Goal: Register for event/course

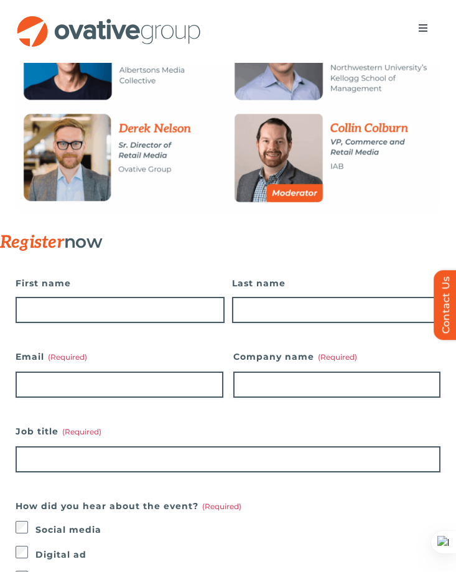
scroll to position [486, 0]
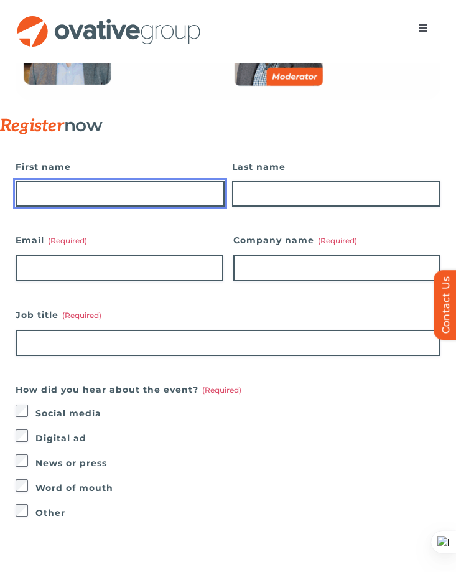
click at [88, 194] on input "First name" at bounding box center [120, 194] width 209 height 26
type input "*********"
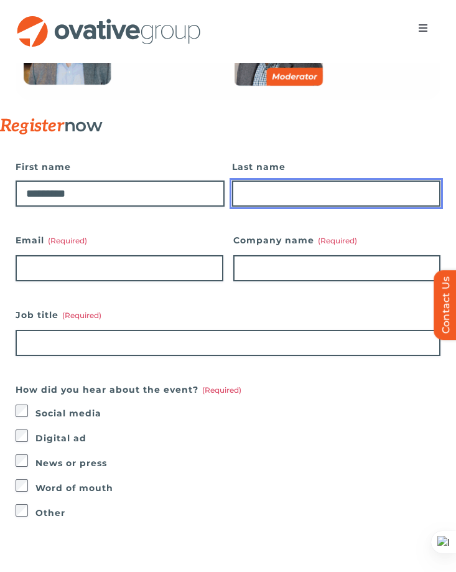
type input "********"
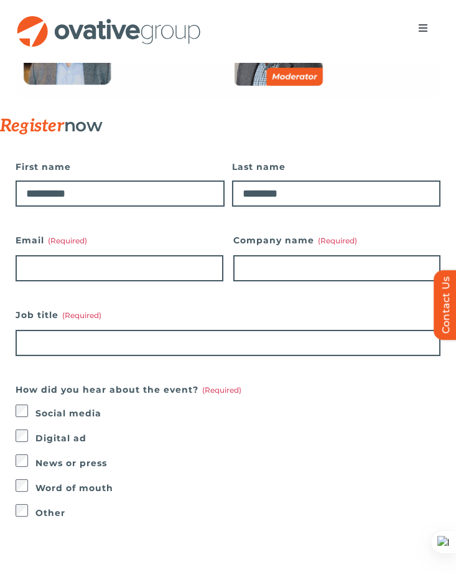
type input "**********"
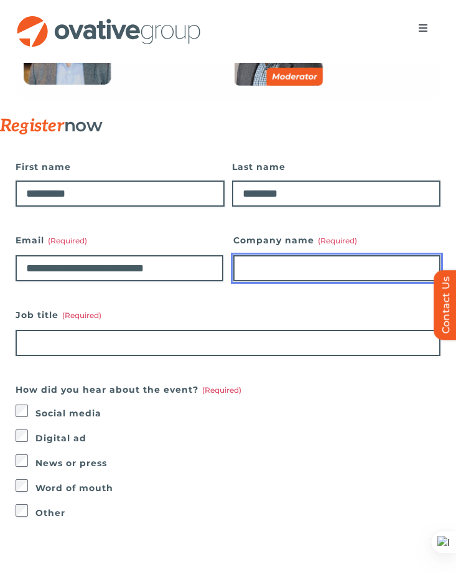
click at [276, 271] on input "Company name (Required)" at bounding box center [337, 268] width 208 height 26
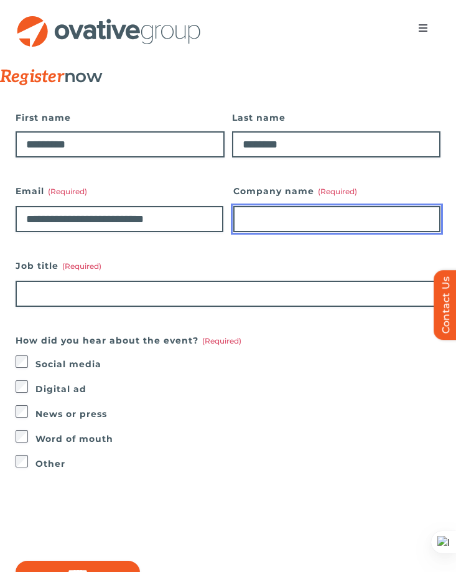
scroll to position [535, 0]
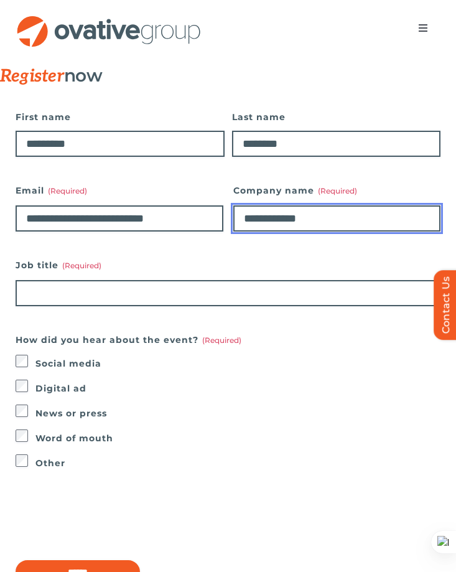
type input "**********"
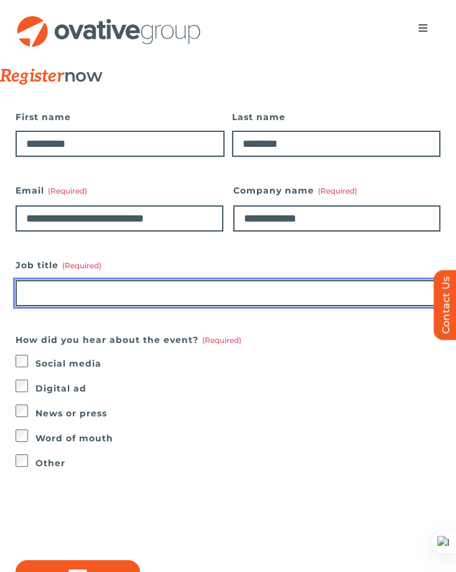
click at [174, 299] on input "Job title (Required)" at bounding box center [228, 293] width 425 height 26
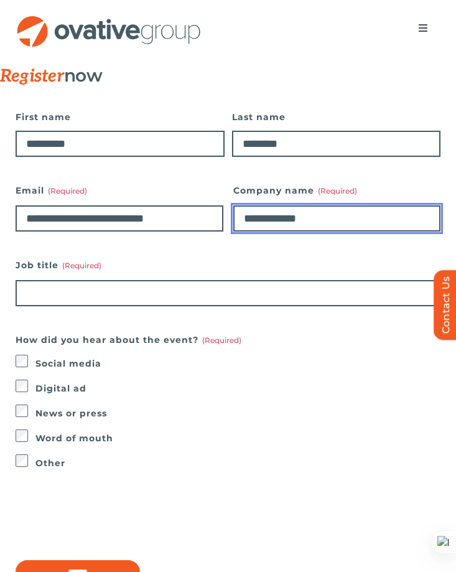
click at [283, 220] on input "**********" at bounding box center [337, 218] width 208 height 26
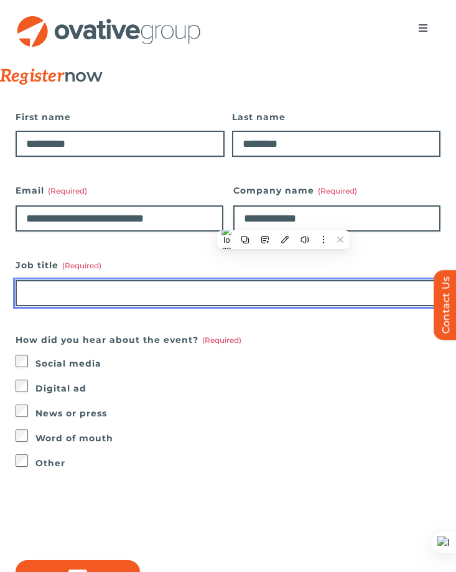
click at [179, 298] on input "Job title (Required)" at bounding box center [228, 293] width 425 height 26
paste input "**********"
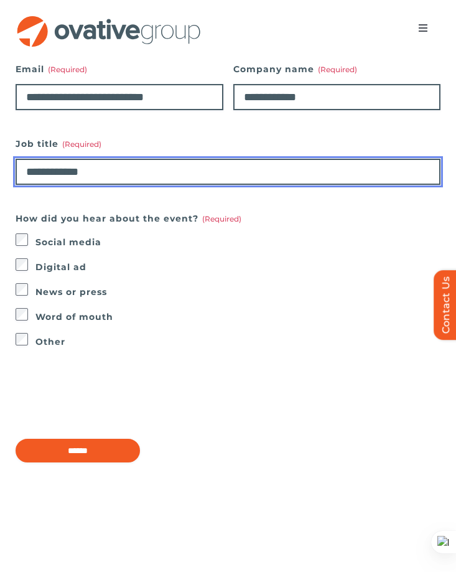
scroll to position [658, 0]
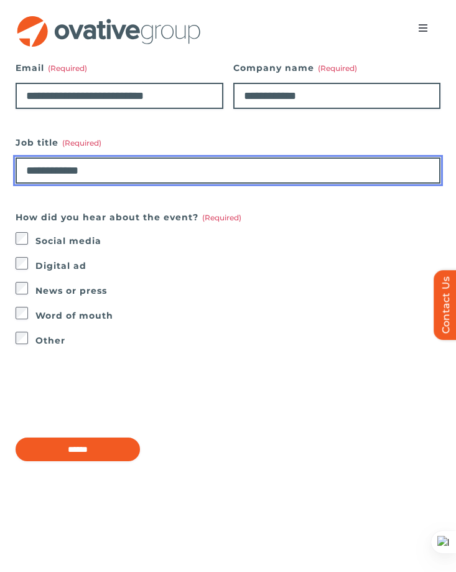
type input "**********"
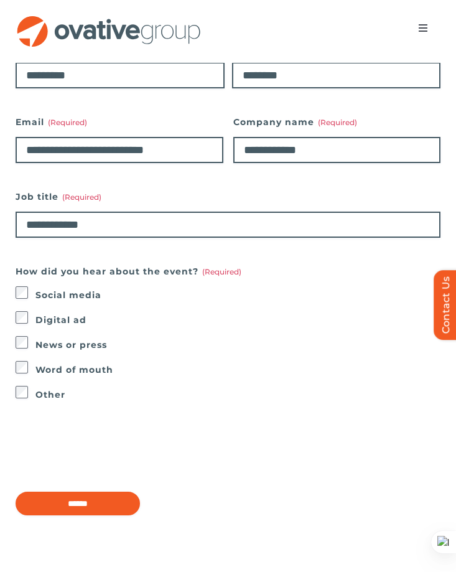
scroll to position [585, 0]
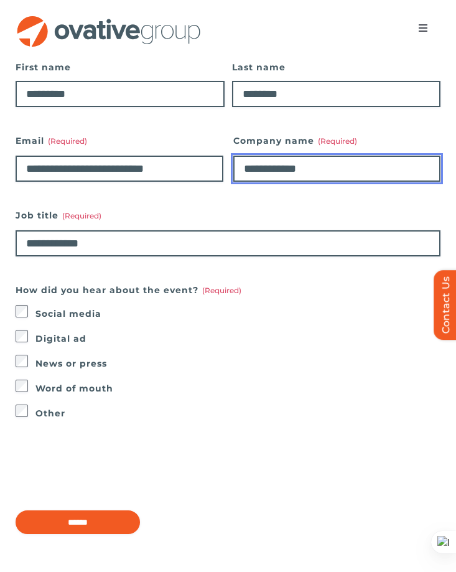
click at [304, 171] on input "**********" at bounding box center [337, 169] width 208 height 26
type input "*"
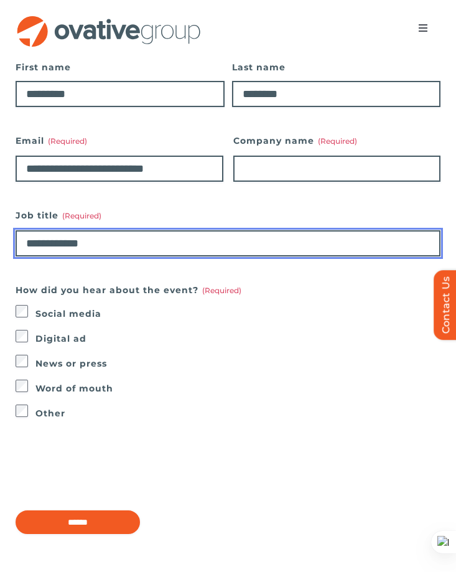
drag, startPoint x: 64, startPoint y: 245, endPoint x: 0, endPoint y: 234, distance: 65.0
click at [0, 234] on div "**********" at bounding box center [228, 312] width 456 height 538
click at [162, 243] on input "**********" at bounding box center [228, 243] width 425 height 26
type input "**********"
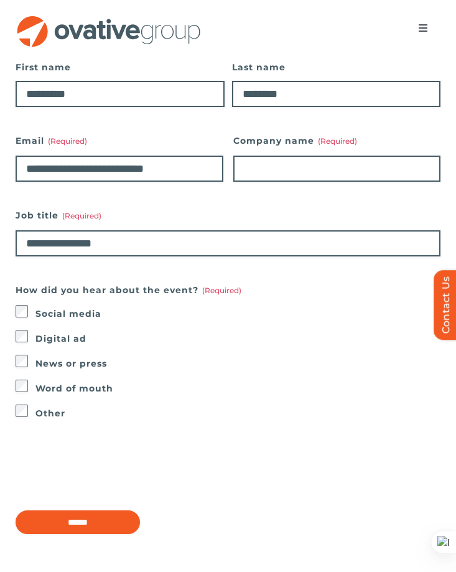
click at [304, 149] on div "Company name (Required)" at bounding box center [337, 157] width 208 height 50
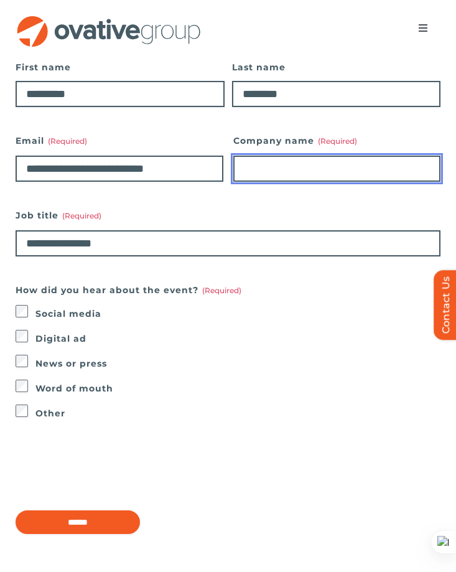
click at [293, 160] on input "Company name (Required)" at bounding box center [337, 169] width 208 height 26
type input "**********"
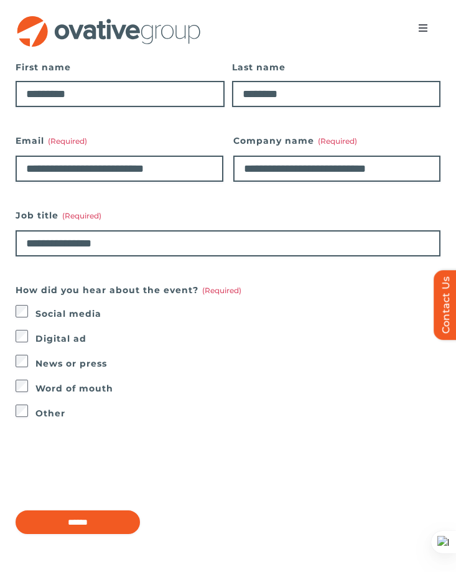
click at [284, 283] on fieldset "How did you hear about the event? (Required) Social media Digital ad News or pr…" at bounding box center [228, 351] width 425 height 141
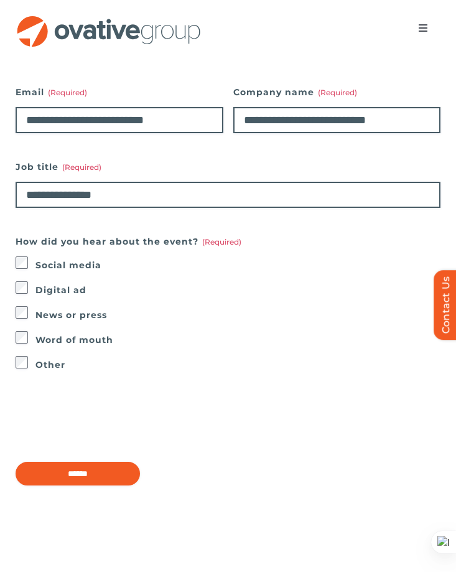
scroll to position [642, 0]
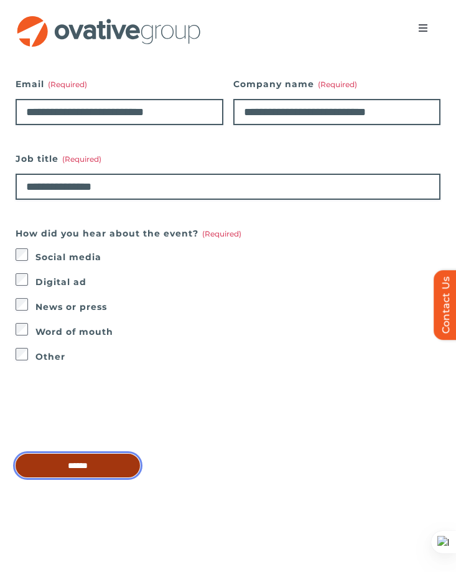
click at [67, 464] on input "******" at bounding box center [78, 466] width 125 height 24
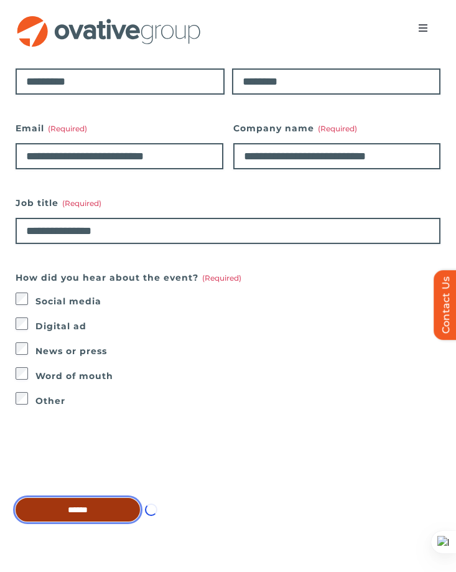
scroll to position [552, 0]
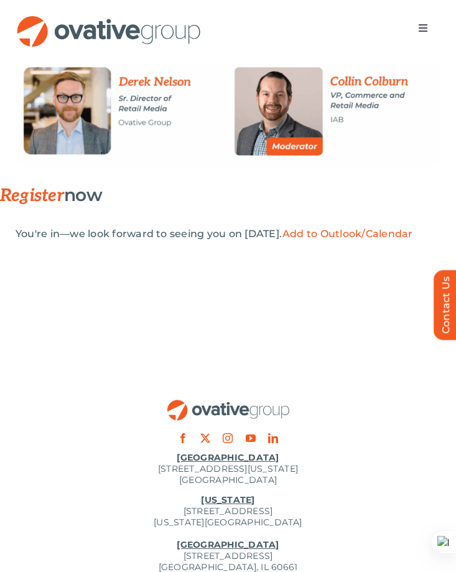
scroll to position [238, 0]
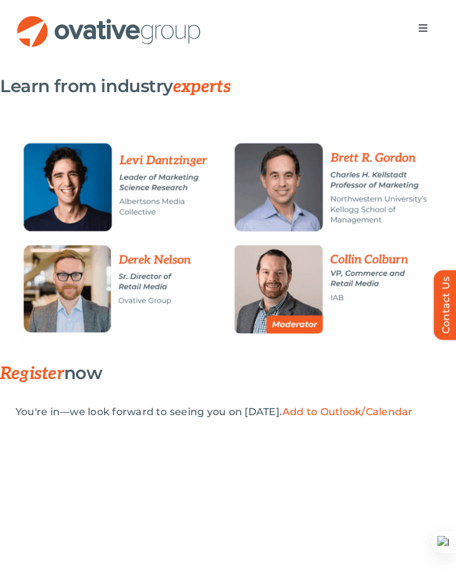
click at [355, 410] on link "Add to Outlook/Calendar" at bounding box center [348, 412] width 131 height 12
click at [382, 413] on link "Add to Outlook/Calendar" at bounding box center [348, 412] width 131 height 12
click at [369, 411] on link "Add to Outlook/Calendar" at bounding box center [348, 412] width 131 height 12
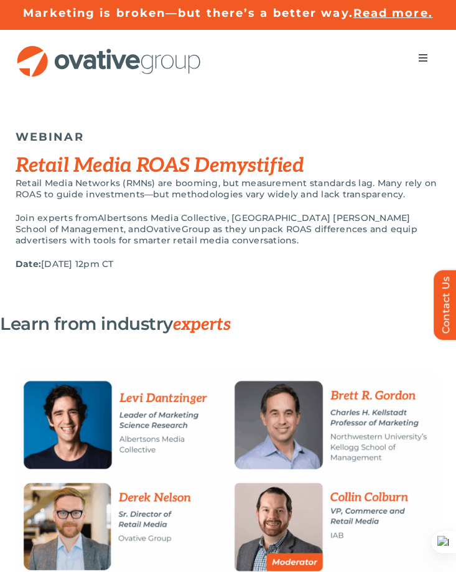
click at [347, 217] on span "Albertsons Media Collective, [GEOGRAPHIC_DATA] [PERSON_NAME] School of Manageme…" at bounding box center [213, 223] width 395 height 22
click at [316, 114] on div "WEBINAR Retail Media ROAS Demystified Retail Media Networks (RMNs) are booming,…" at bounding box center [228, 203] width 425 height 190
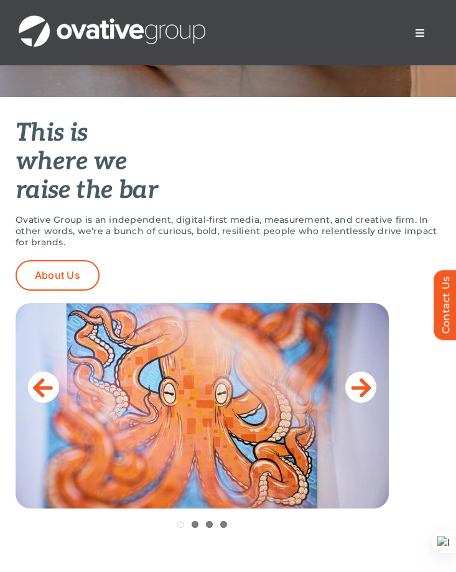
scroll to position [418, 0]
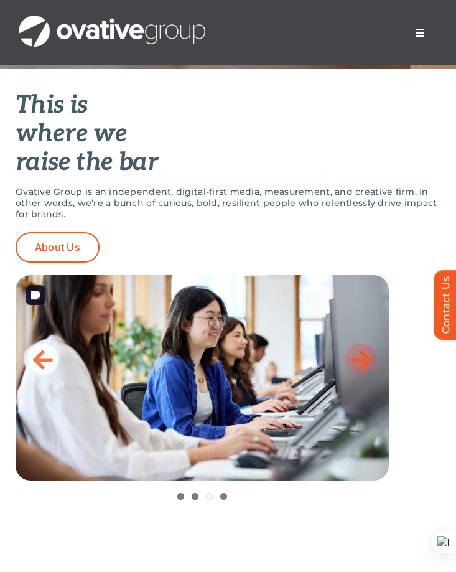
click at [364, 353] on icon at bounding box center [362, 359] width 20 height 25
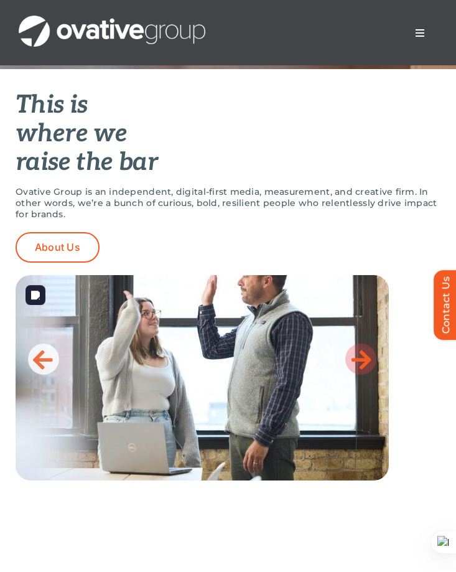
click at [364, 353] on icon at bounding box center [362, 359] width 20 height 25
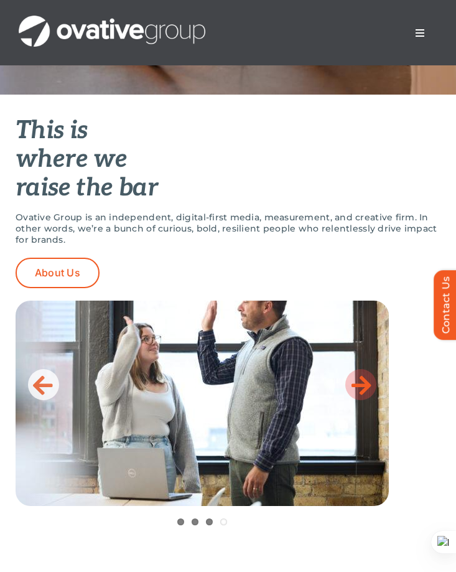
scroll to position [370, 0]
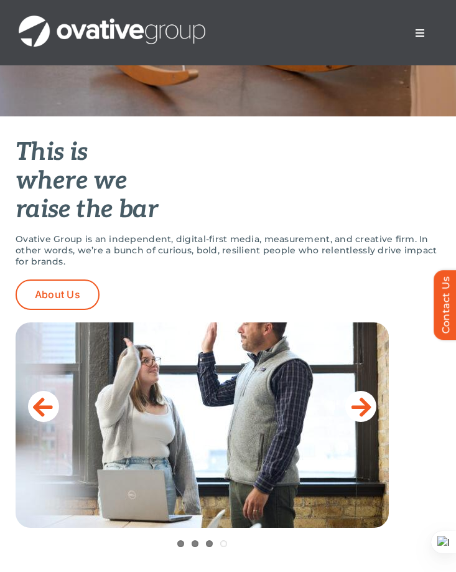
click at [248, 249] on p "Ovative Group is an independent, digital-first media, measurement, and creative…" at bounding box center [228, 250] width 425 height 34
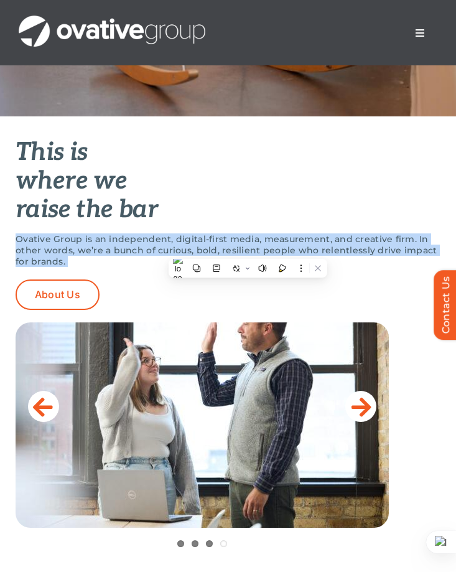
click at [248, 249] on p "Ovative Group is an independent, digital-first media, measurement, and creative…" at bounding box center [228, 250] width 425 height 34
copy div "Ovative Group is an independent, digital-first media, measurement, and creative…"
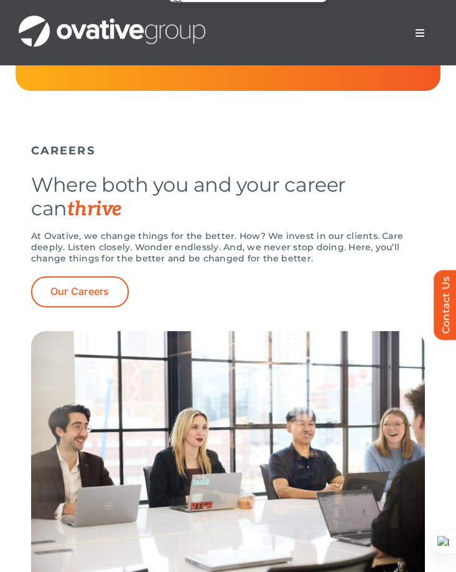
scroll to position [4799, 0]
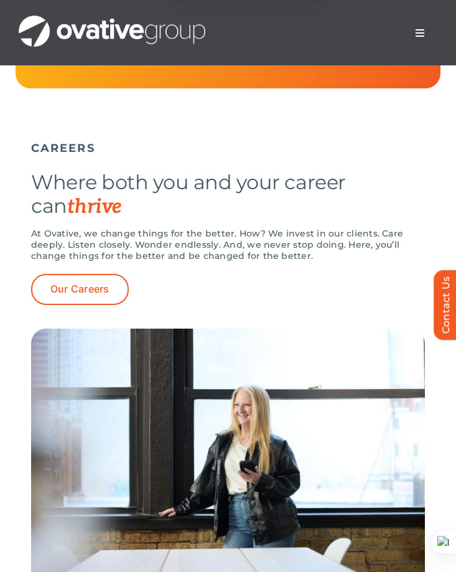
click at [73, 219] on span "thrive" at bounding box center [94, 207] width 55 height 24
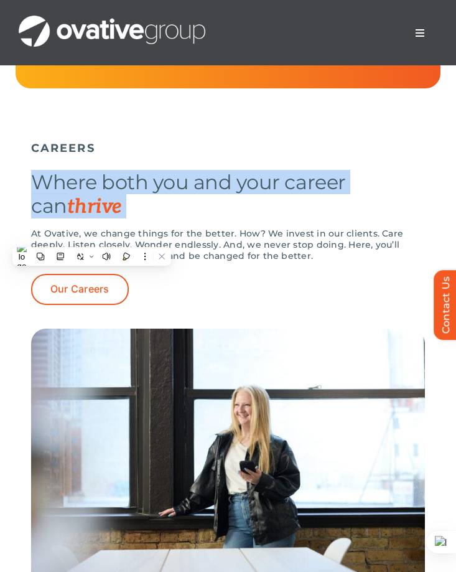
click at [73, 219] on span "thrive" at bounding box center [94, 207] width 55 height 24
copy h2 "Where both you and your career can thrive"
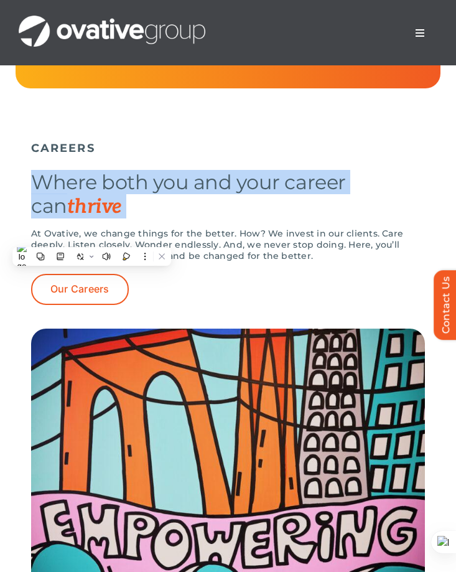
click at [229, 261] on p "At Ovative, we change things for the better. How? We invest in our clients. Car…" at bounding box center [228, 245] width 394 height 34
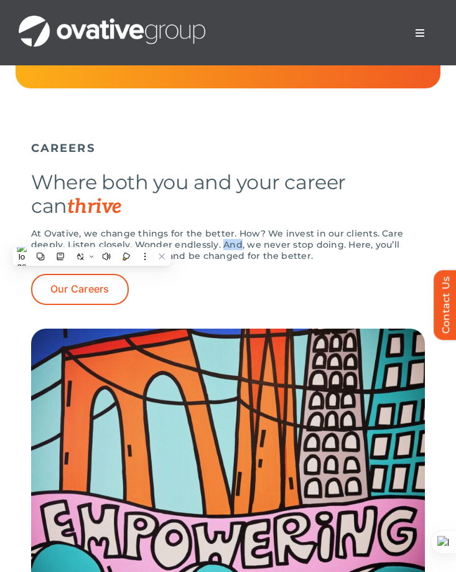
click at [229, 261] on p "At Ovative, we change things for the better. How? We invest in our clients. Car…" at bounding box center [228, 245] width 394 height 34
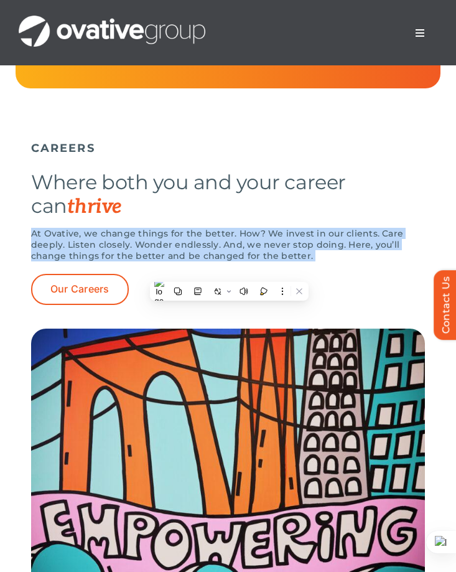
click at [229, 261] on p "At Ovative, we change things for the better. How? We invest in our clients. Car…" at bounding box center [228, 245] width 394 height 34
copy div "At Ovative, we change things for the better. How? We invest in our clients. Car…"
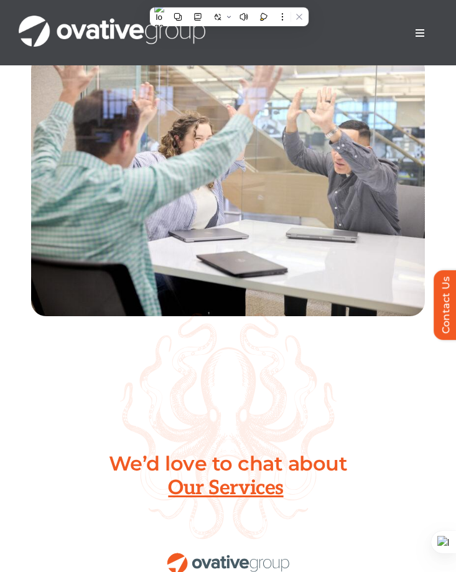
scroll to position [5366, 0]
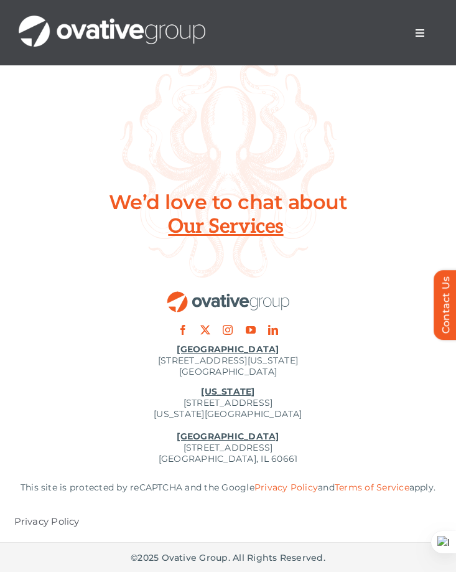
click at [101, 253] on div at bounding box center [228, 276] width 456 height 118
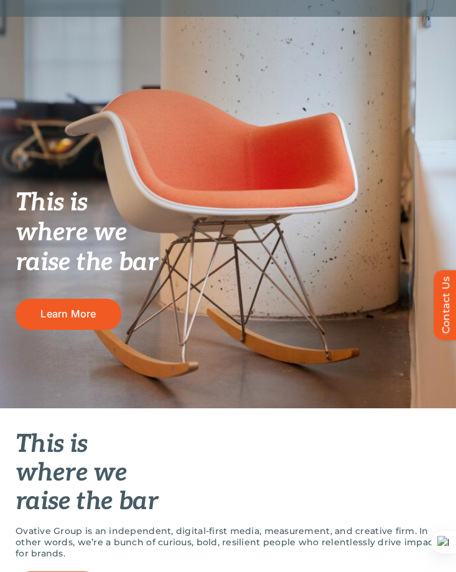
scroll to position [0, 0]
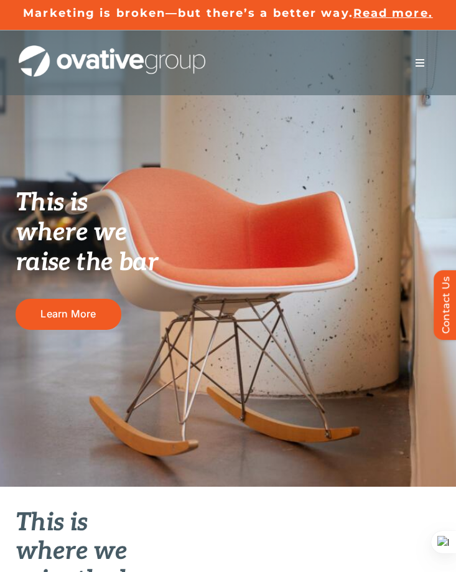
click at [421, 54] on button "Toggle Navigation" at bounding box center [420, 62] width 35 height 25
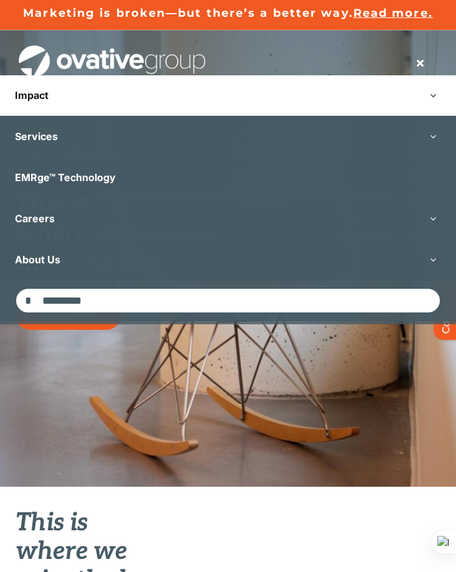
click at [110, 91] on link "Impact" at bounding box center [228, 95] width 456 height 40
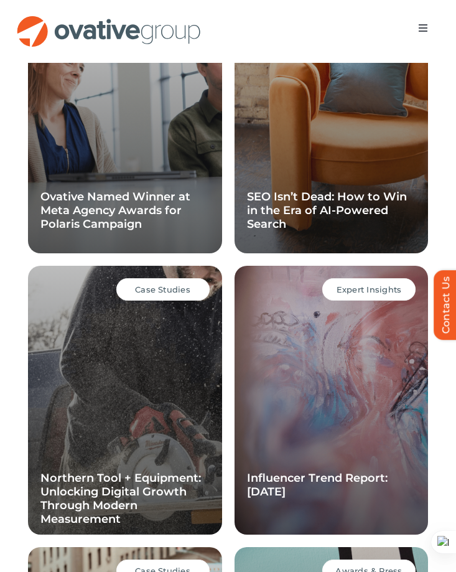
scroll to position [934, 0]
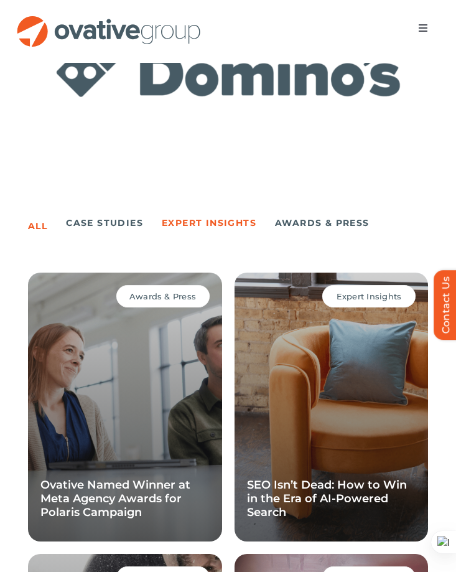
click at [217, 219] on link "Expert Insights" at bounding box center [209, 222] width 95 height 17
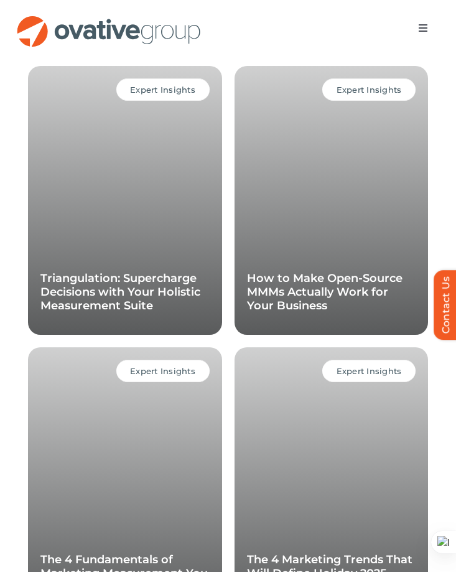
scroll to position [981, 0]
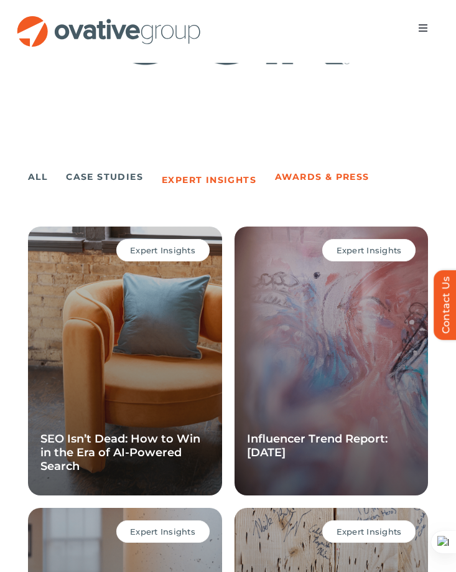
click at [297, 176] on link "Awards & Press" at bounding box center [322, 176] width 95 height 17
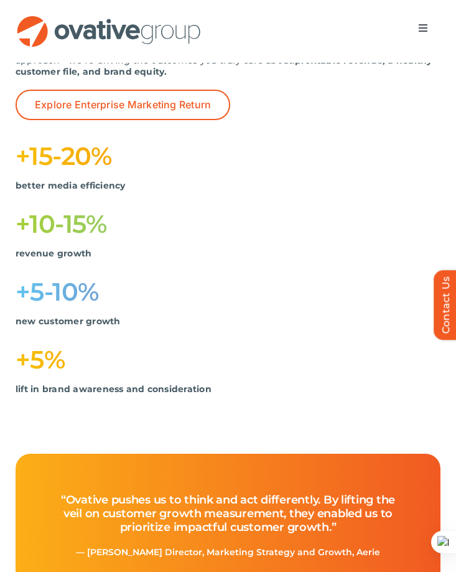
scroll to position [0, 0]
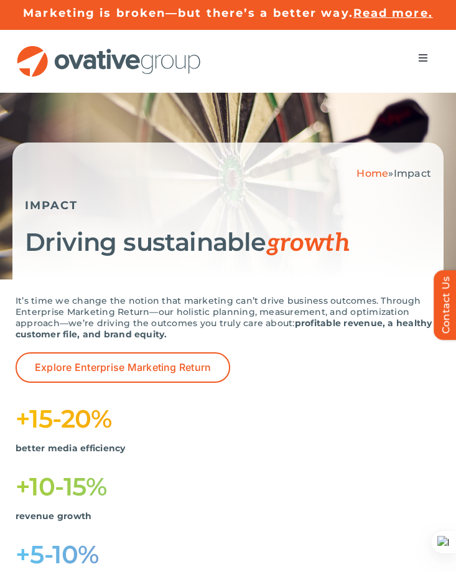
click at [421, 57] on span "Menu" at bounding box center [423, 58] width 10 height 10
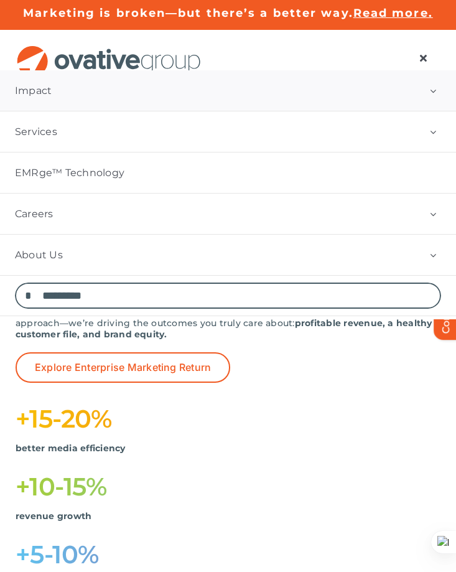
click at [220, 100] on link "Impact" at bounding box center [228, 90] width 456 height 40
click at [136, 254] on link "About Us" at bounding box center [228, 255] width 456 height 40
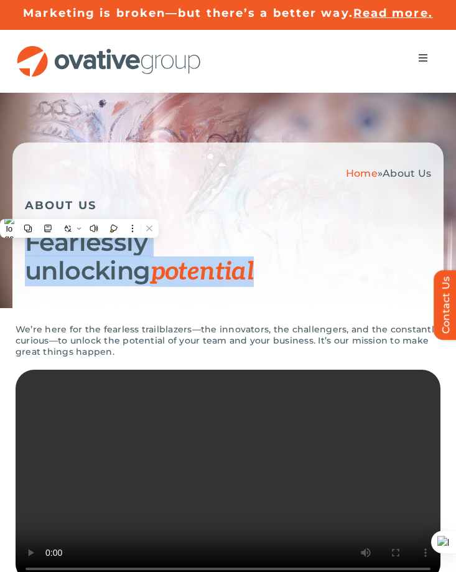
click at [28, 332] on p "We’re here for the fearless trailblazers—the innovators, the challengers, and t…" at bounding box center [228, 341] width 425 height 34
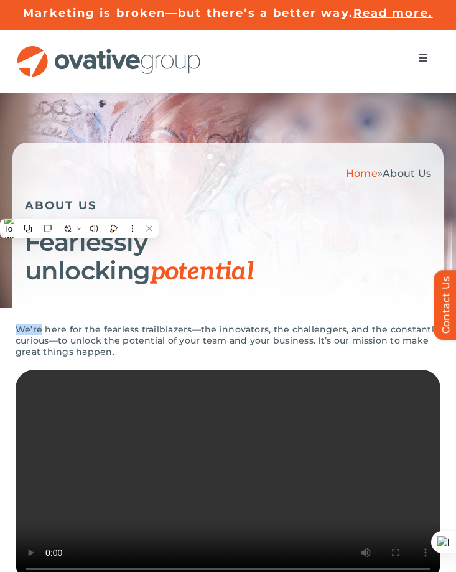
click at [28, 332] on p "We’re here for the fearless trailblazers—the innovators, the challengers, and t…" at bounding box center [228, 341] width 425 height 34
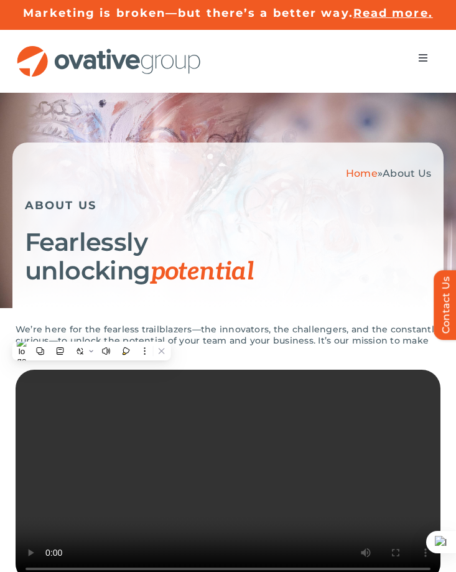
click at [28, 332] on p "We’re here for the fearless trailblazers—the innovators, the challengers, and t…" at bounding box center [228, 341] width 425 height 34
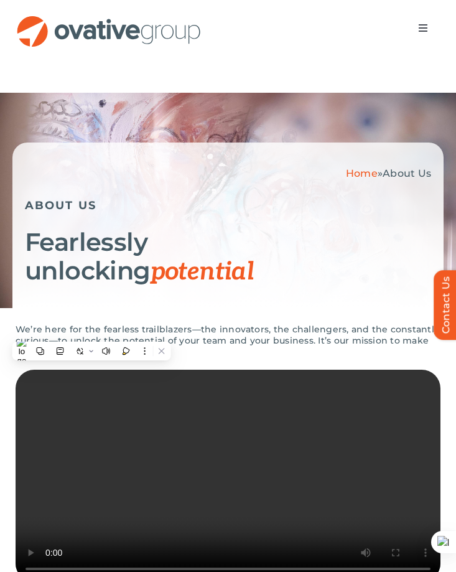
scroll to position [460, 0]
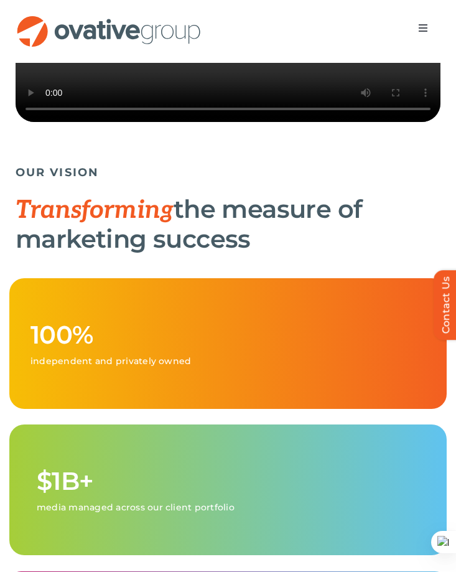
click at [185, 248] on h1 "Transforming the measure of marketing success" at bounding box center [228, 224] width 425 height 59
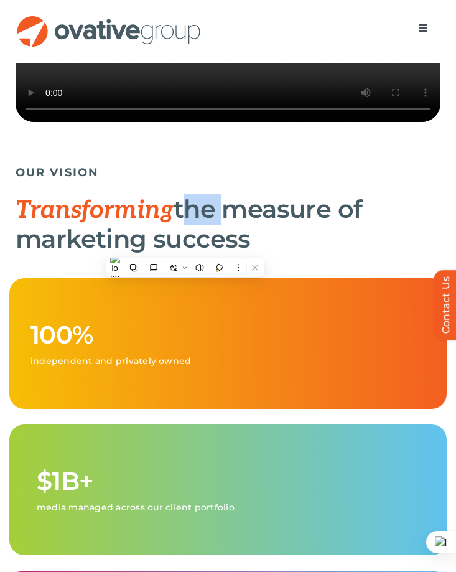
click at [185, 248] on h1 "Transforming the measure of marketing success" at bounding box center [228, 224] width 425 height 59
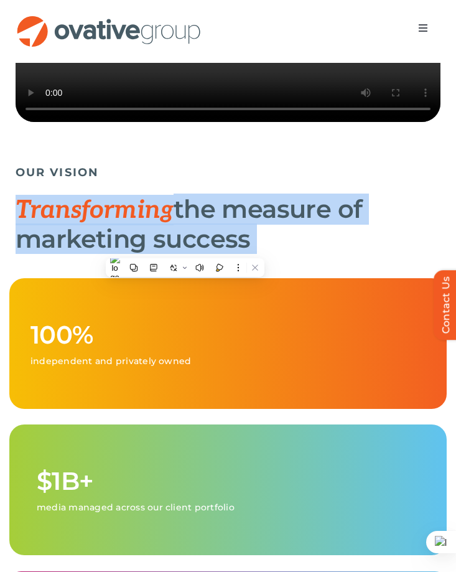
click at [185, 248] on h1 "Transforming the measure of marketing success" at bounding box center [228, 224] width 425 height 59
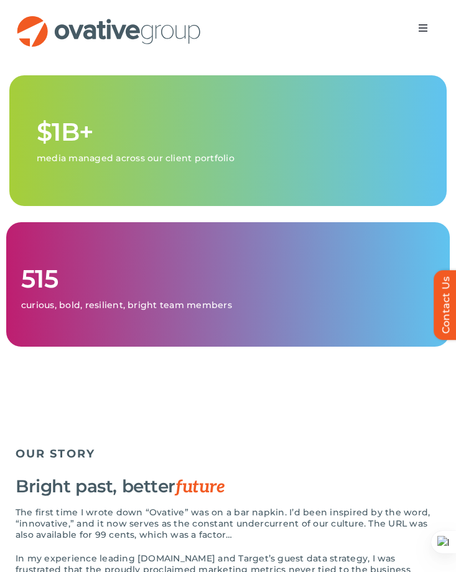
scroll to position [889, 0]
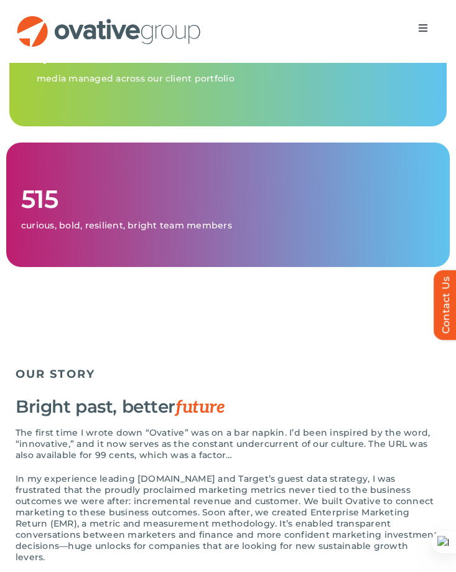
click at [54, 214] on h1 "515" at bounding box center [228, 199] width 414 height 29
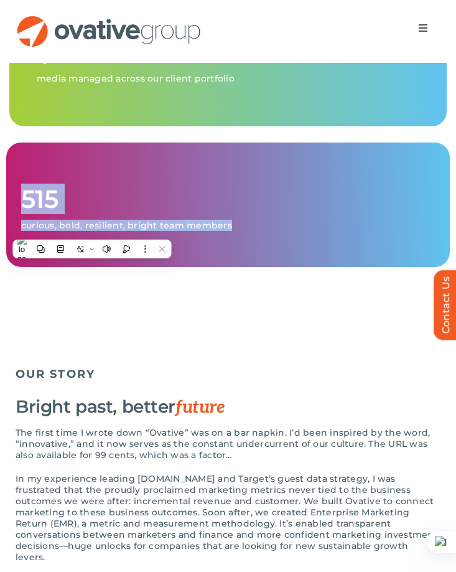
drag, startPoint x: 250, startPoint y: 252, endPoint x: 22, endPoint y: 222, distance: 229.8
click at [22, 222] on div "515 curious, bold, resilient, bright team members" at bounding box center [228, 205] width 444 height 125
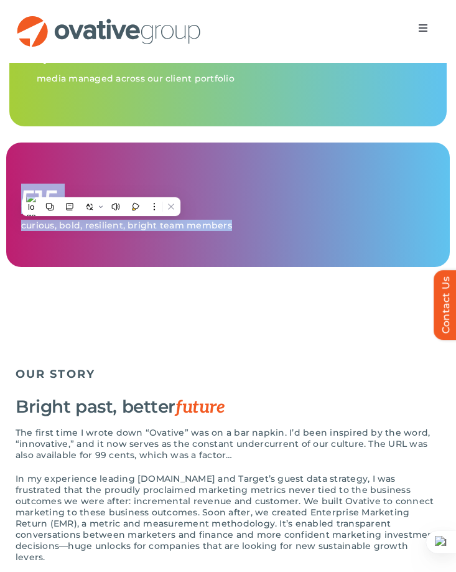
copy div "515 curious, bold, resilient, bright team members"
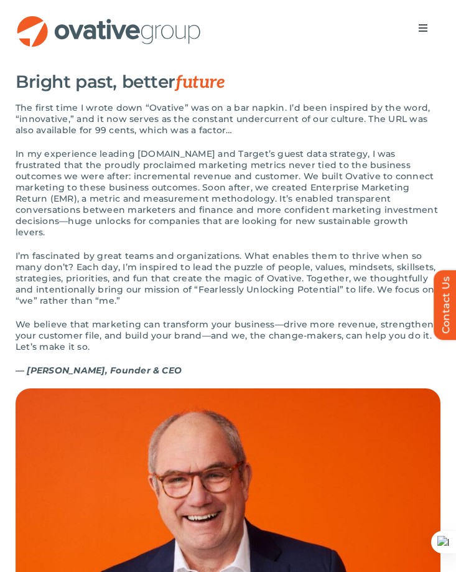
scroll to position [1218, 0]
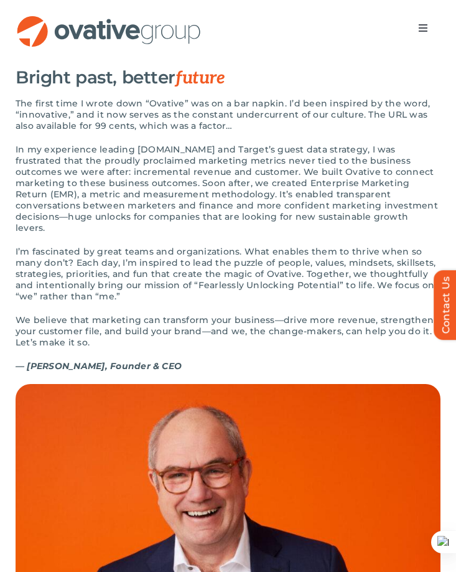
click at [116, 88] on h3 "Bright past, better future" at bounding box center [228, 77] width 425 height 21
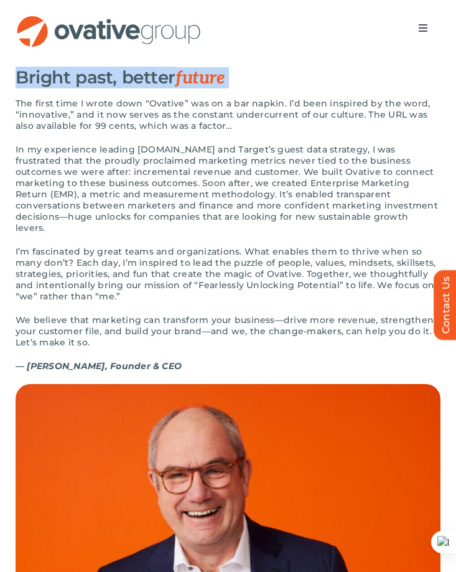
click at [116, 88] on h3 "Bright past, better future" at bounding box center [228, 77] width 425 height 21
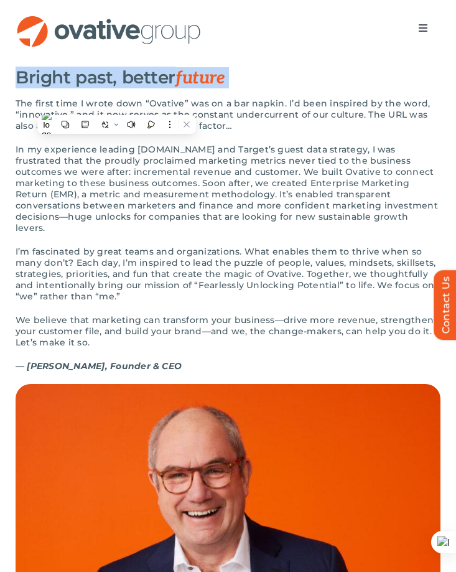
copy h3 "Bright past, better future"
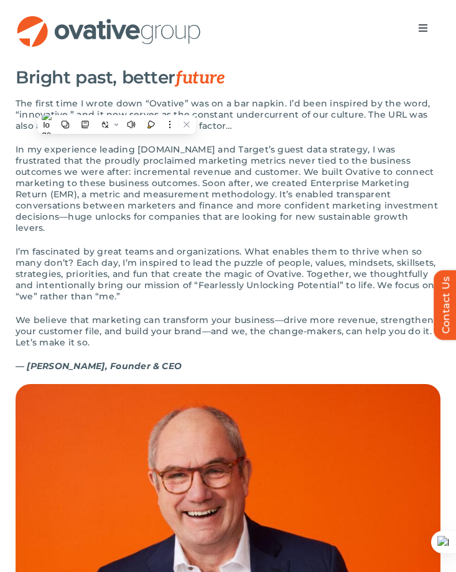
click at [172, 212] on p "In my experience leading [DOMAIN_NAME] and Target’s guest data strategy, I was …" at bounding box center [228, 189] width 425 height 90
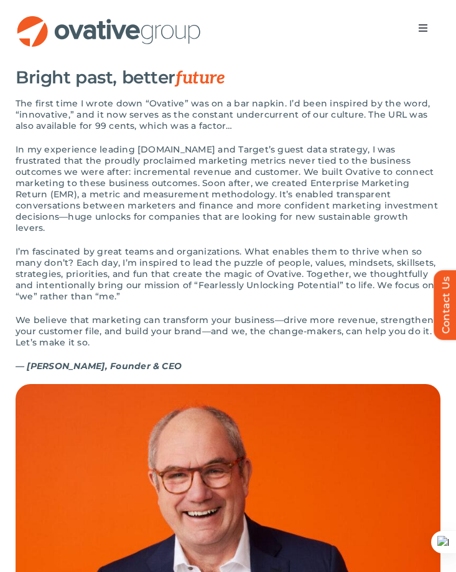
click at [196, 228] on p "In my experience leading [DOMAIN_NAME] and Target’s guest data strategy, I was …" at bounding box center [228, 189] width 425 height 90
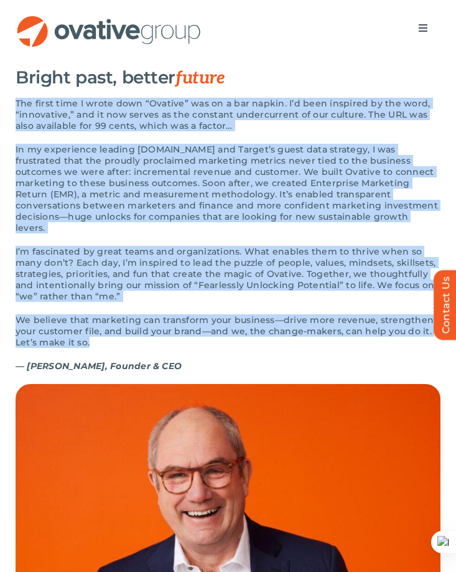
drag, startPoint x: 103, startPoint y: 357, endPoint x: 22, endPoint y: 139, distance: 232.7
click at [16, 128] on div "The first time I wrote down “Ovative” was on a bar napkin. I’d been inspired by…" at bounding box center [228, 241] width 425 height 286
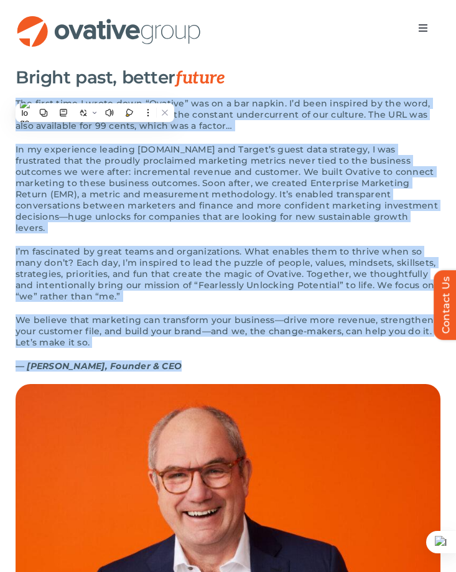
drag, startPoint x: 184, startPoint y: 376, endPoint x: 0, endPoint y: 126, distance: 310.8
click at [0, 126] on div "OUR STORY Bright past, better future The first time I wrote down “Ovative” was …" at bounding box center [228, 497] width 456 height 963
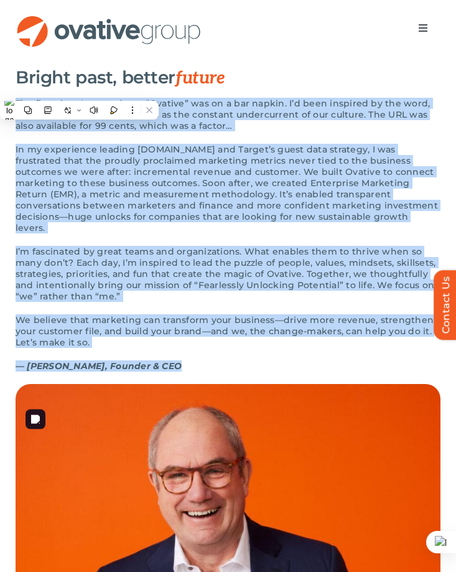
copy div "The first time I wrote down “Ovative” was on a bar napkin. I’d been inspired by…"
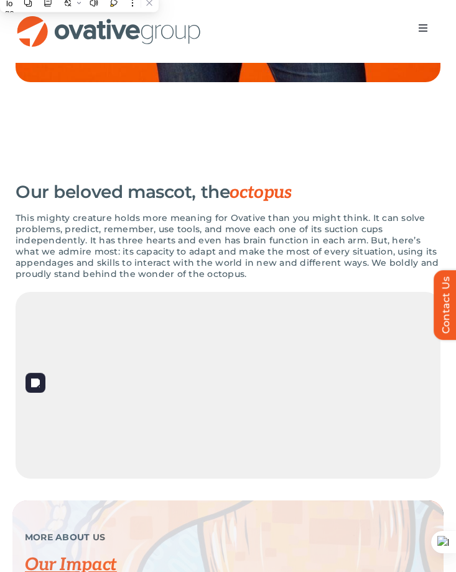
scroll to position [2044, 0]
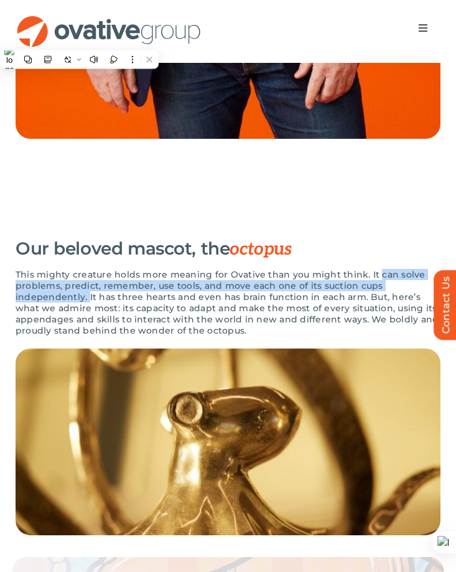
drag, startPoint x: 374, startPoint y: 288, endPoint x: 88, endPoint y: 311, distance: 286.6
click at [88, 311] on p "This mighty creature holds more meaning for Ovative than you might think. It ca…" at bounding box center [228, 302] width 425 height 67
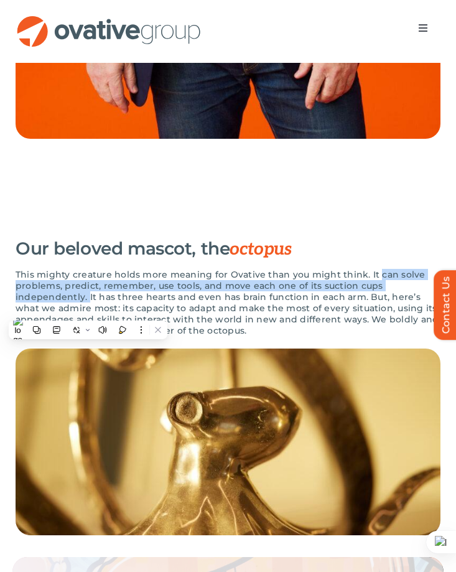
copy p "can solve problems, predict, remember, use tools, and move each one of its suct…"
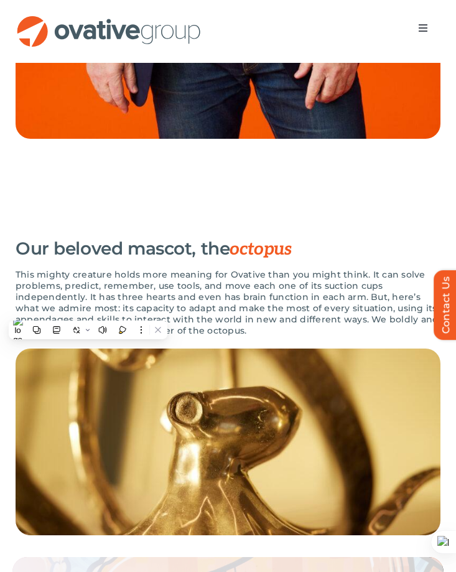
click at [98, 308] on p "This mighty creature holds more meaning for Ovative than you might think. It ca…" at bounding box center [228, 302] width 425 height 67
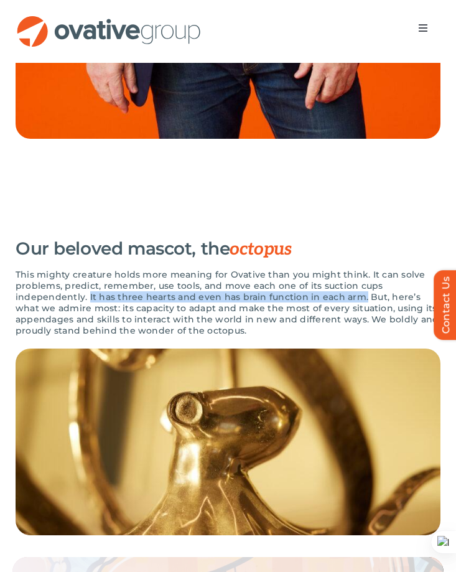
drag, startPoint x: 87, startPoint y: 310, endPoint x: 358, endPoint y: 311, distance: 270.8
click at [358, 311] on p "This mighty creature holds more meaning for Ovative than you might think. It ca…" at bounding box center [228, 302] width 425 height 67
copy p "It has three hearts and even has brain function in each arm."
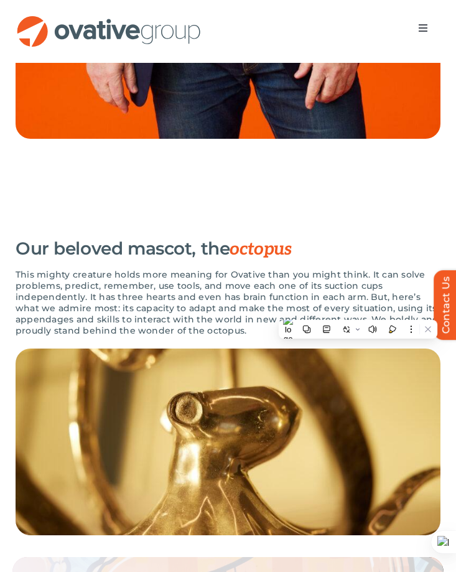
click at [56, 310] on p "This mighty creature holds more meaning for Ovative than you might think. It ca…" at bounding box center [228, 302] width 425 height 67
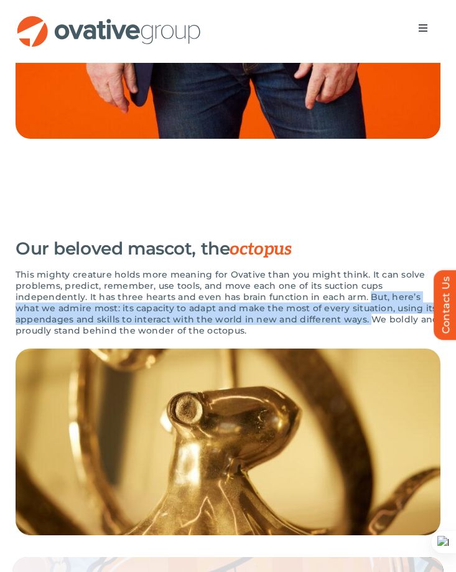
drag, startPoint x: 362, startPoint y: 310, endPoint x: 362, endPoint y: 334, distance: 23.7
click at [362, 334] on p "This mighty creature holds more meaning for Ovative than you might think. It ca…" at bounding box center [228, 302] width 425 height 67
copy p "But, here’s what we admire most: its capacity to adapt and make the most of eve…"
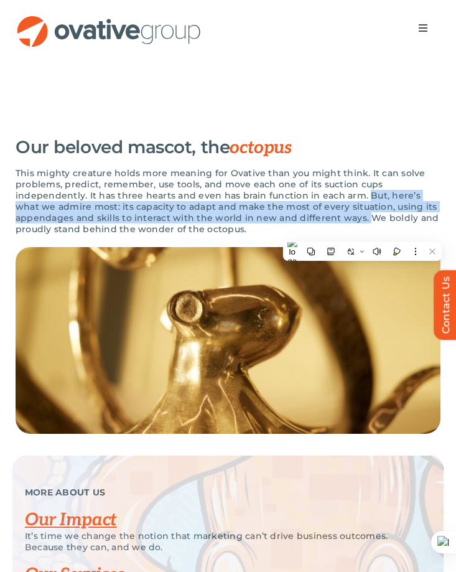
scroll to position [2396, 0]
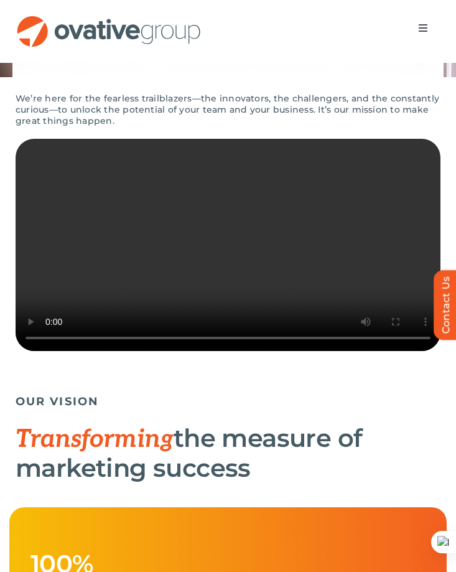
scroll to position [0, 0]
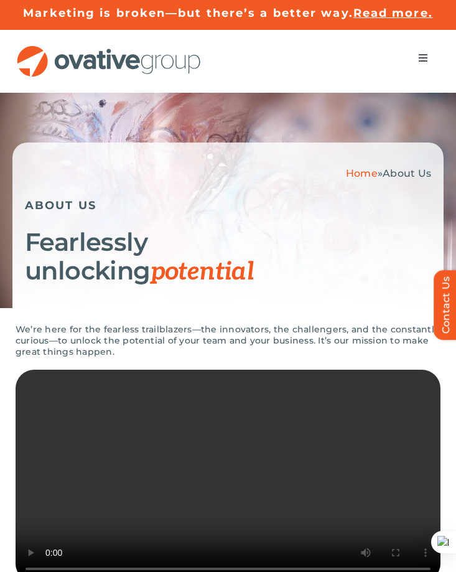
click at [33, 59] on img "OG_Full_horizontal_RGB" at bounding box center [109, 61] width 187 height 32
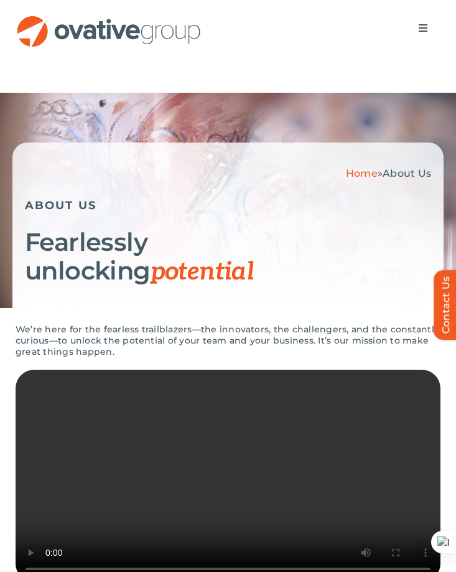
scroll to position [346, 0]
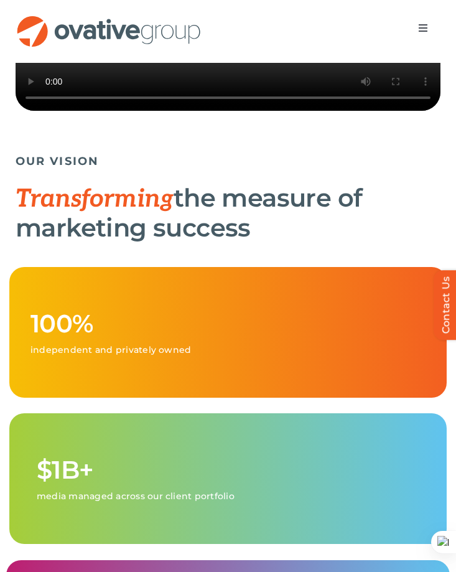
scroll to position [187, 0]
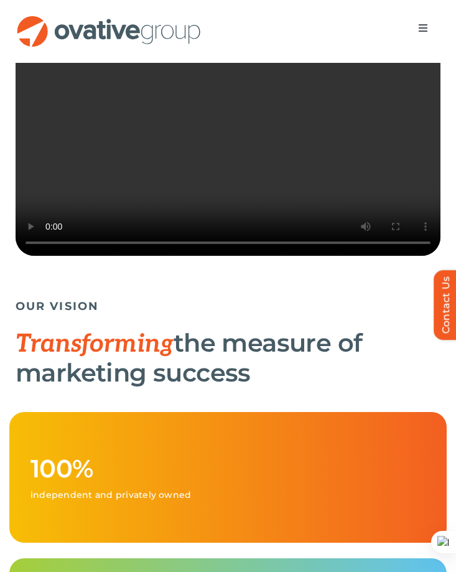
click at [183, 176] on video "Sorry, your browser doesn't support embedded videos." at bounding box center [228, 150] width 425 height 213
click at [184, 178] on video "Sorry, your browser doesn't support embedded videos." at bounding box center [228, 150] width 425 height 213
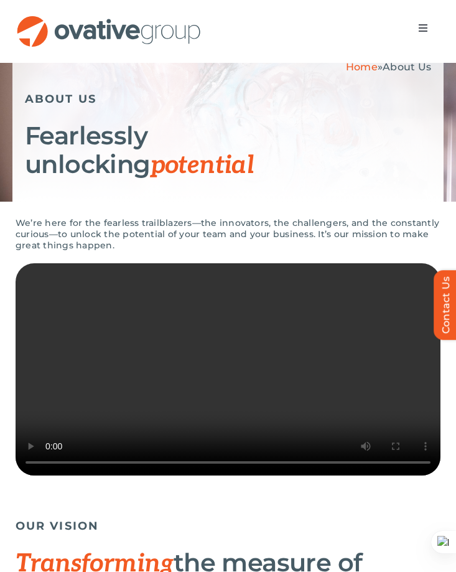
scroll to position [151, 0]
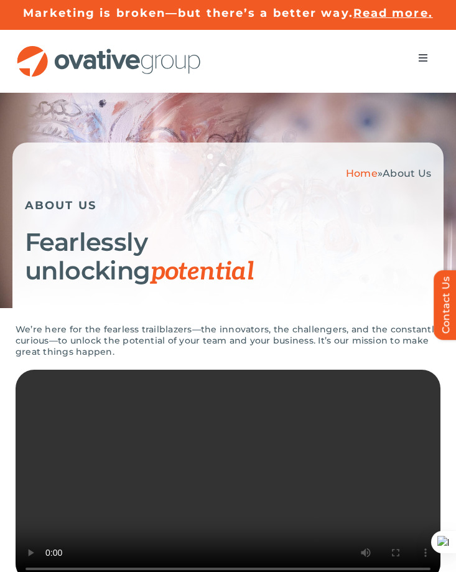
click at [144, 63] on img "OG_Full_horizontal_RGB" at bounding box center [109, 61] width 187 height 32
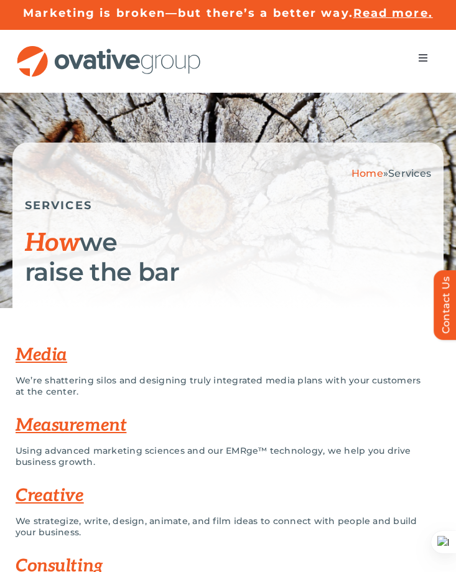
click at [433, 60] on button "Toggle Navigation" at bounding box center [423, 57] width 35 height 25
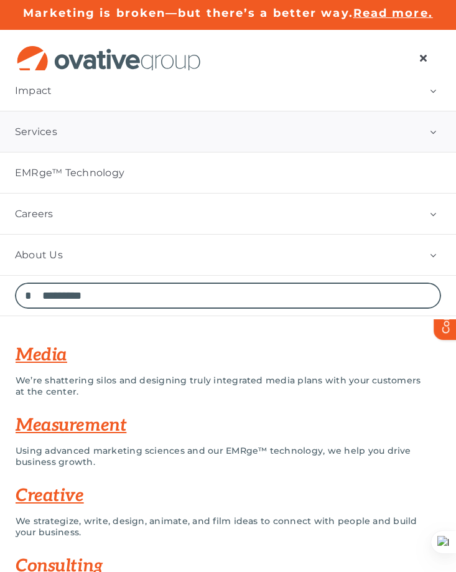
click at [394, 123] on link "Services" at bounding box center [228, 131] width 456 height 40
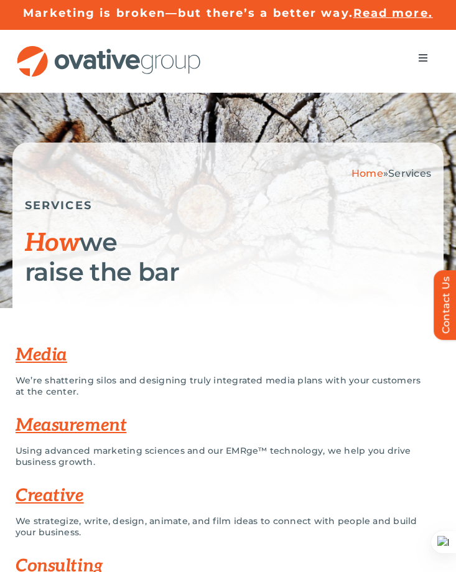
click at [54, 243] on span "How" at bounding box center [52, 243] width 55 height 30
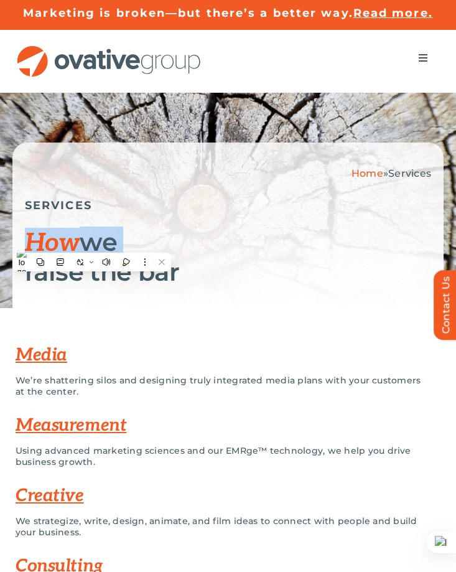
click at [54, 243] on span "How" at bounding box center [52, 243] width 55 height 30
click at [104, 243] on h1 "How we raise the bar" at bounding box center [228, 257] width 407 height 59
